Goal: Transaction & Acquisition: Purchase product/service

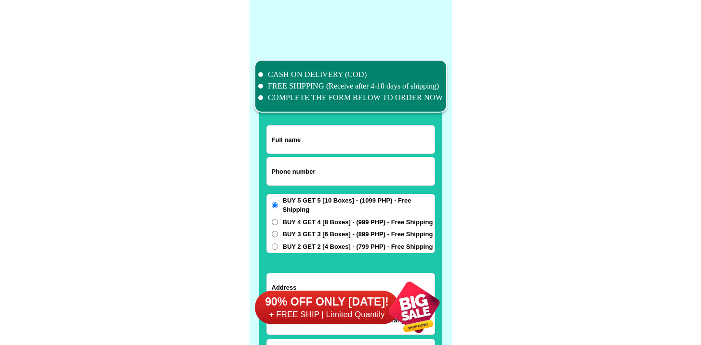
scroll to position [7488, 0]
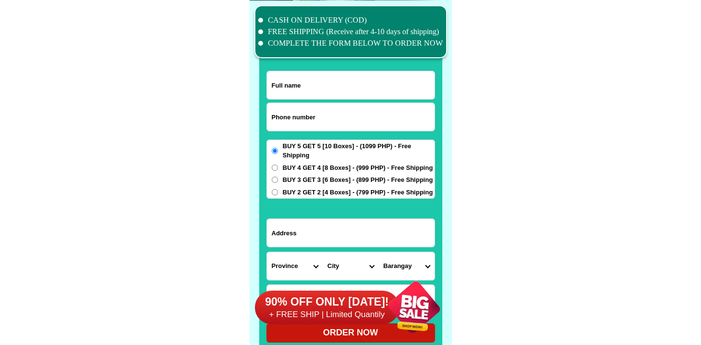
click at [294, 118] on input "Input phone_number" at bounding box center [351, 117] width 168 height 28
paste input "639091615621"
type input "639091615621"
click at [309, 93] on input "Input full_name" at bounding box center [351, 85] width 168 height 28
paste input "[PERSON_NAME]"
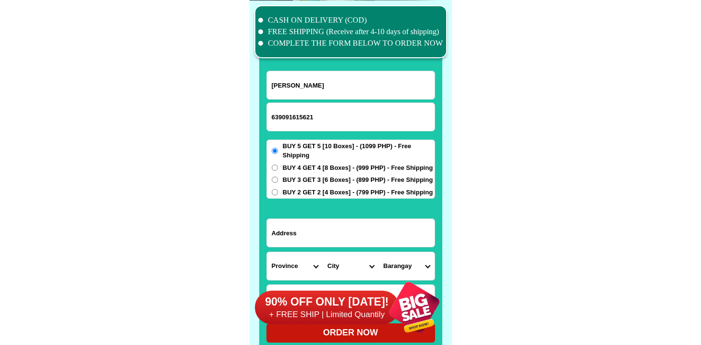
type input "[PERSON_NAME]"
click at [324, 237] on input "Input address" at bounding box center [351, 233] width 168 height 28
paste input "[GEOGRAPHIC_DATA] subd [GEOGRAPHIC_DATA][STREET_ADDRESS]"
type input "[GEOGRAPHIC_DATA] subd [GEOGRAPHIC_DATA][STREET_ADDRESS]"
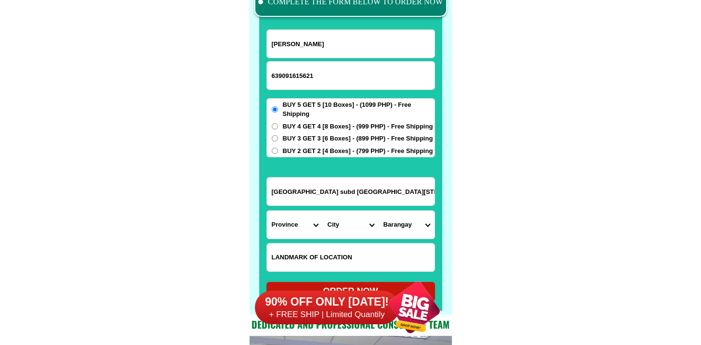
scroll to position [7531, 0]
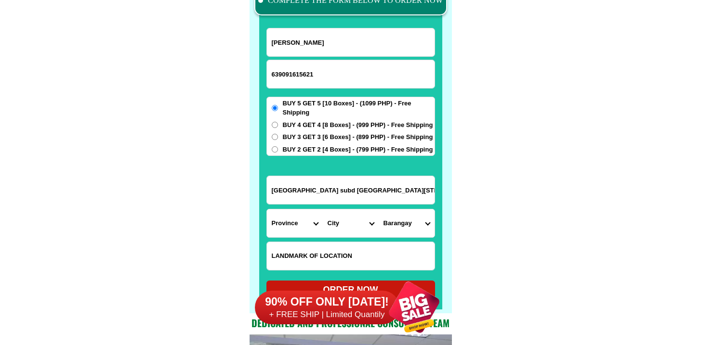
click at [342, 242] on input "Input LANDMARKOFLOCATION" at bounding box center [351, 256] width 168 height 28
paste input "Baranggay villamonte [GEOGRAPHIC_DATA]"
type input "Baranggay villamonte [GEOGRAPHIC_DATA]"
click at [360, 194] on input "[GEOGRAPHIC_DATA] subd [GEOGRAPHIC_DATA][STREET_ADDRESS]" at bounding box center [351, 190] width 168 height 28
click at [302, 219] on select "Province [GEOGRAPHIC_DATA] [GEOGRAPHIC_DATA] [GEOGRAPHIC_DATA] [GEOGRAPHIC_DATA…" at bounding box center [295, 224] width 56 height 28
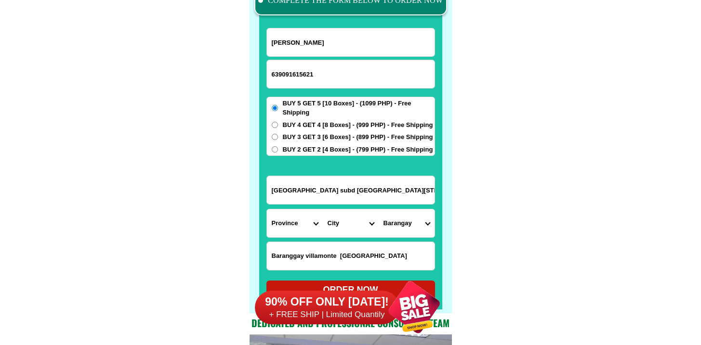
select select "63_396"
click at [267, 210] on select "Province [GEOGRAPHIC_DATA] [GEOGRAPHIC_DATA] [GEOGRAPHIC_DATA] [GEOGRAPHIC_DATA…" at bounding box center [295, 224] width 56 height 28
click at [345, 231] on select "City [GEOGRAPHIC_DATA]-city [GEOGRAPHIC_DATA]-city [GEOGRAPHIC_DATA] [GEOGRAPHI…" at bounding box center [351, 224] width 56 height 28
select select "63_3968348"
click at [323, 210] on select "City [GEOGRAPHIC_DATA]-city [GEOGRAPHIC_DATA]-city [GEOGRAPHIC_DATA] [GEOGRAPHI…" at bounding box center [351, 224] width 56 height 28
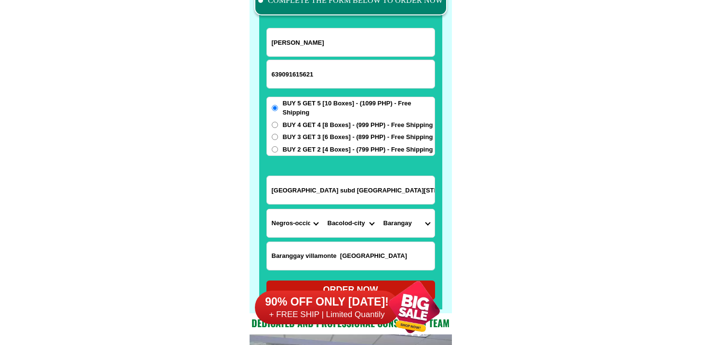
click at [397, 224] on select "Barangay [PERSON_NAME] Barangay 1 (pob.) Barangay 10 (pob.) Barangay 11 (pob.) …" at bounding box center [407, 224] width 56 height 28
click at [365, 184] on input "[GEOGRAPHIC_DATA] subd [GEOGRAPHIC_DATA][STREET_ADDRESS]" at bounding box center [351, 190] width 168 height 28
click at [413, 219] on select "Barangay [PERSON_NAME] Barangay 1 (pob.) Barangay 10 (pob.) Barangay 11 (pob.) …" at bounding box center [407, 224] width 56 height 28
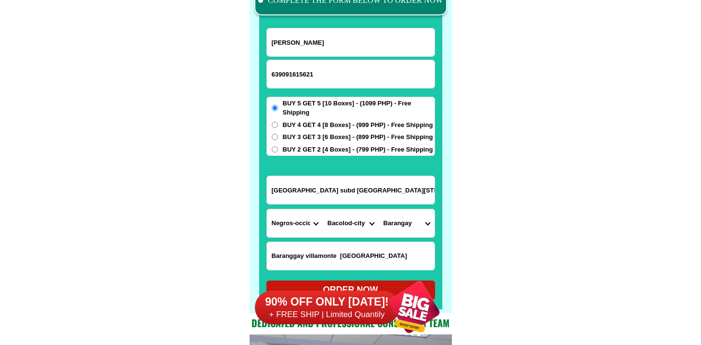
select select "63_396834835994"
click at [379, 210] on select "Barangay [PERSON_NAME] Barangay 1 (pob.) Barangay 10 (pob.) Barangay 11 (pob.) …" at bounding box center [407, 224] width 56 height 28
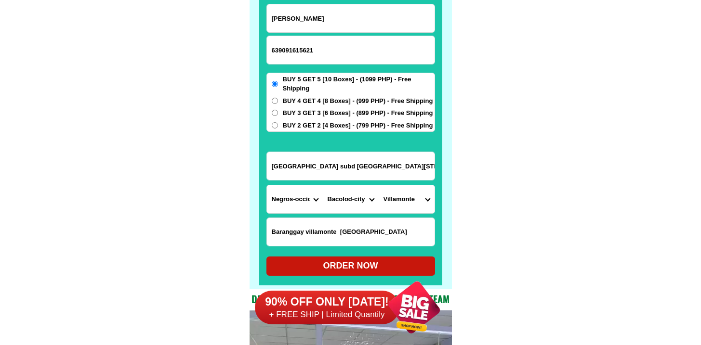
scroll to position [7556, 0]
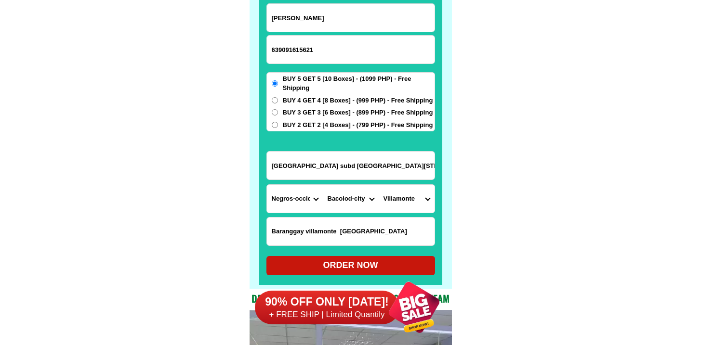
click at [341, 265] on div "ORDER NOW" at bounding box center [350, 265] width 169 height 13
radio input "true"
